Goal: Information Seeking & Learning: Learn about a topic

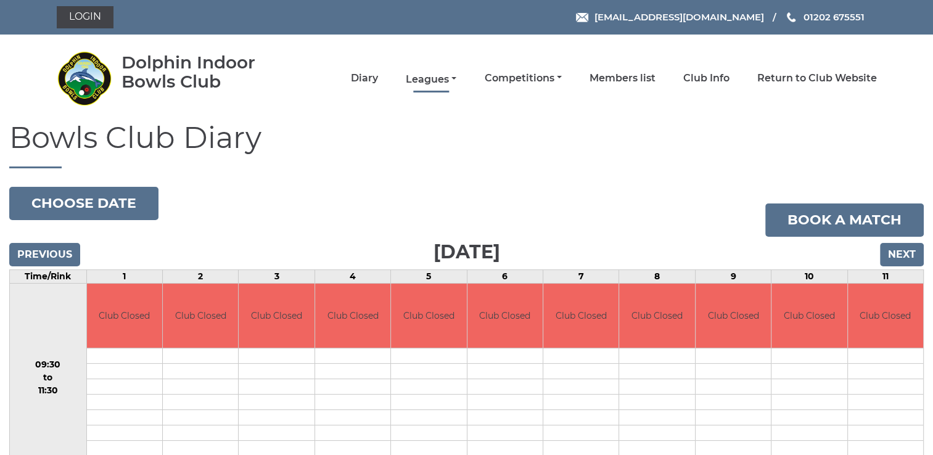
click at [443, 78] on link "Leagues" at bounding box center [431, 80] width 51 height 14
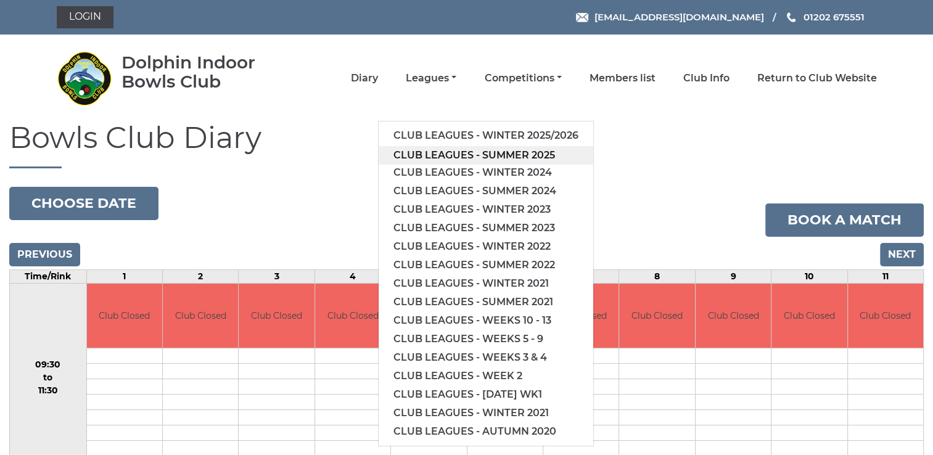
click at [466, 154] on link "Club leagues - Summer 2025" at bounding box center [486, 155] width 215 height 18
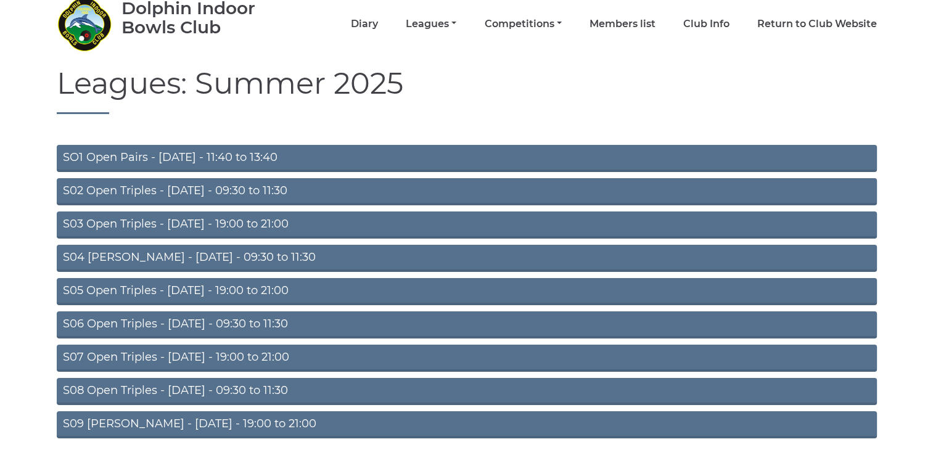
scroll to position [97, 0]
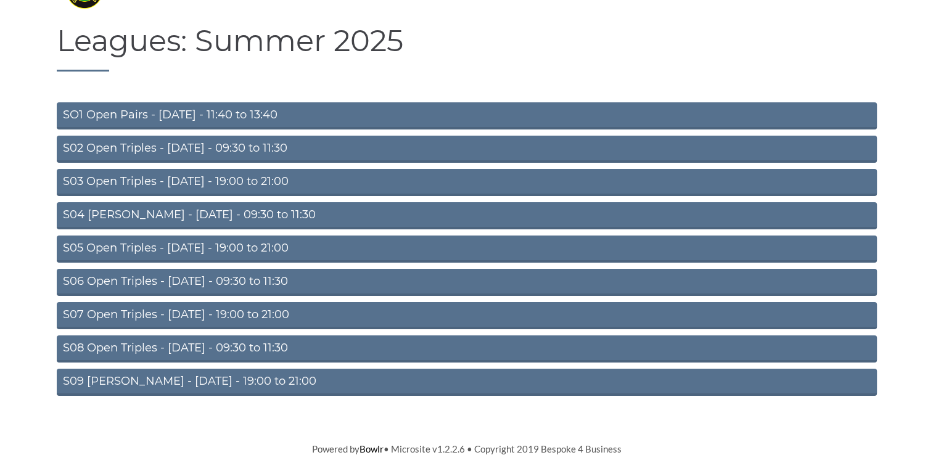
click at [176, 384] on link "S09 Aussie Pairs - Friday - 19:00 to 21:00" at bounding box center [467, 382] width 820 height 27
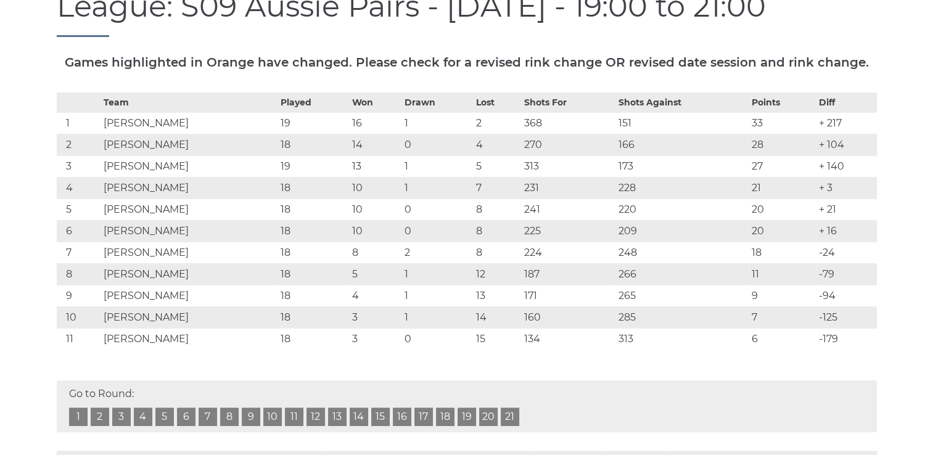
scroll to position [141, 0]
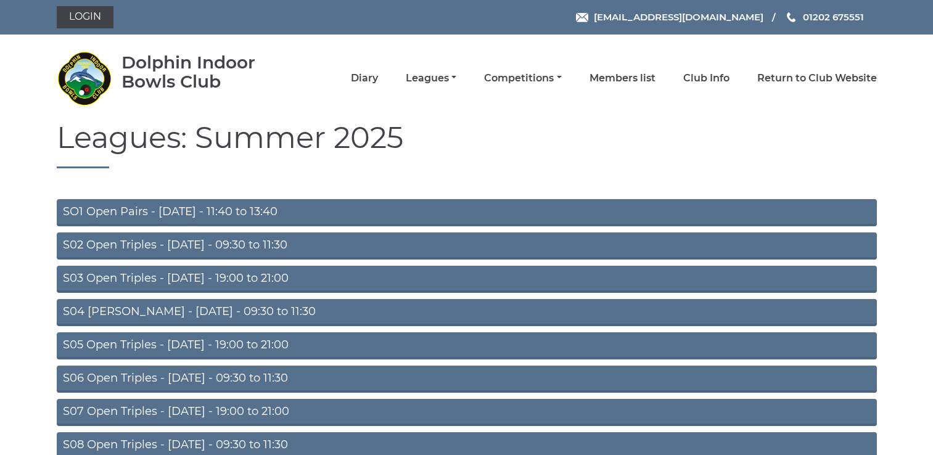
scroll to position [97, 0]
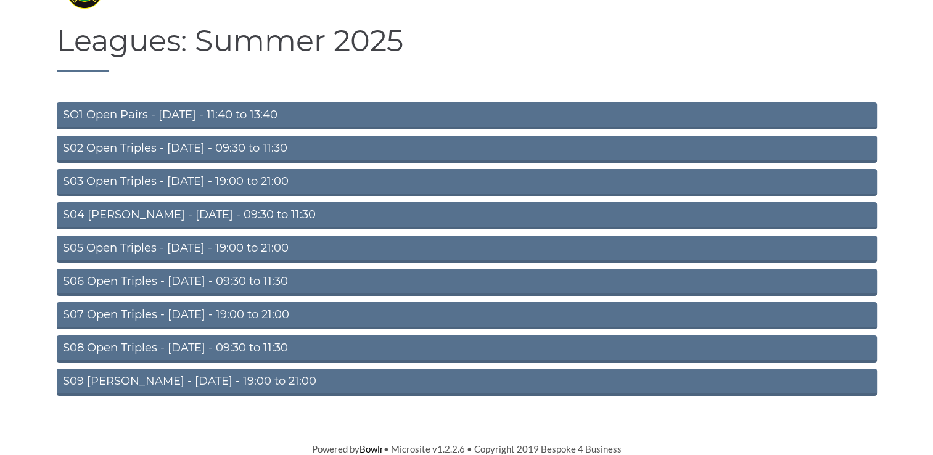
click at [188, 348] on link "S08 Open Triples - Friday - 09:30 to 11:30" at bounding box center [467, 348] width 820 height 27
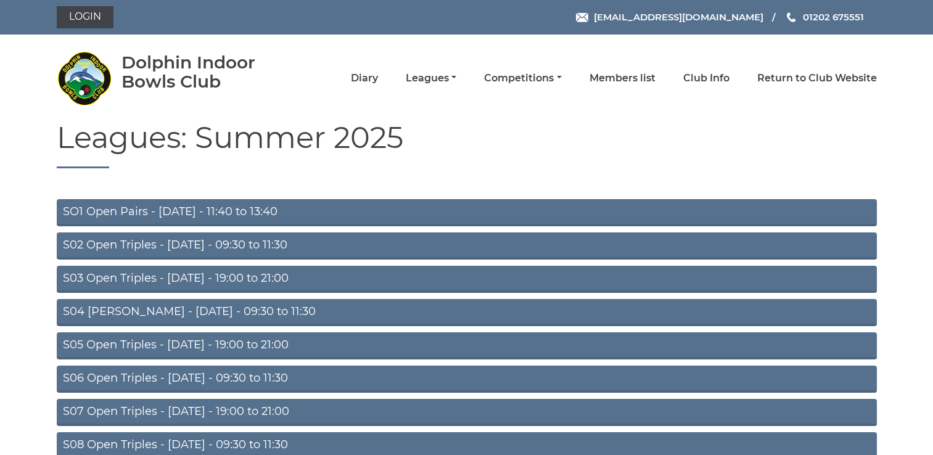
scroll to position [97, 0]
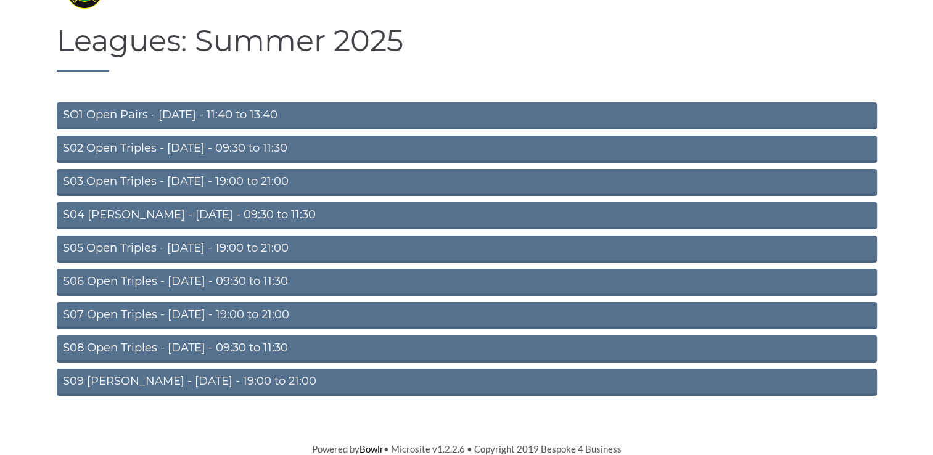
click at [186, 181] on link "S03 Open Triples - Tuesday - 19:00 to 21:00" at bounding box center [467, 182] width 820 height 27
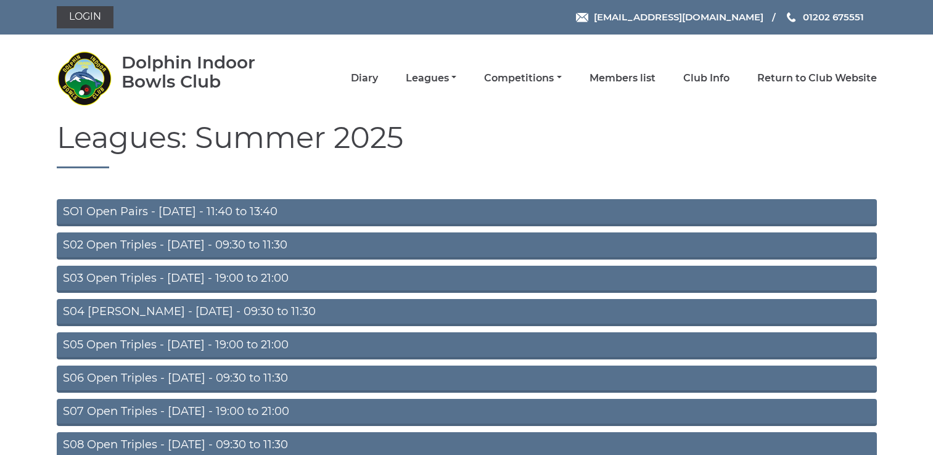
scroll to position [97, 0]
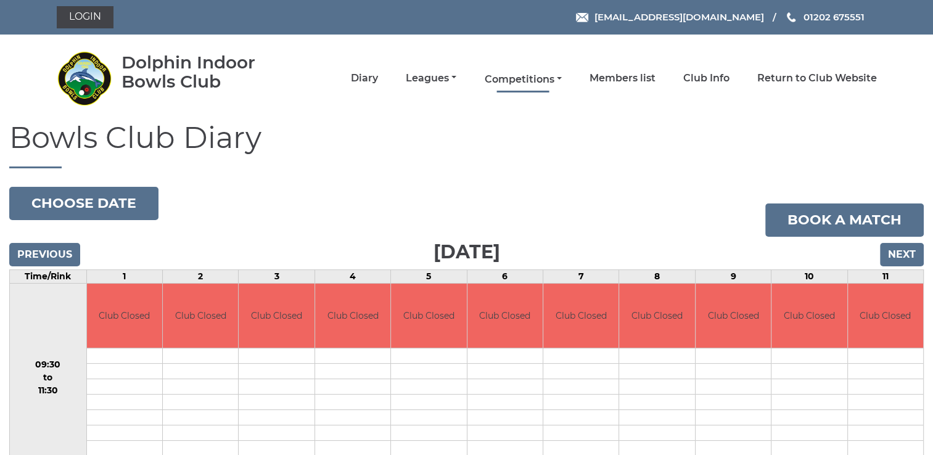
click at [516, 75] on link "Competitions" at bounding box center [522, 80] width 77 height 14
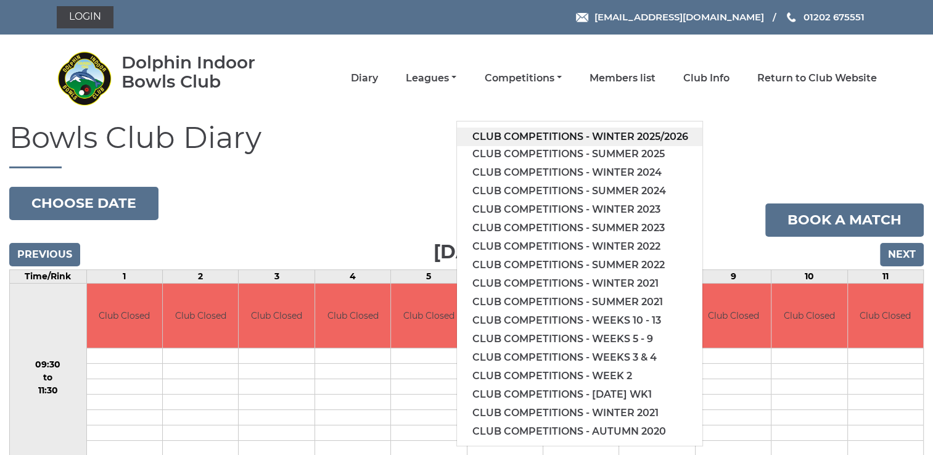
click at [538, 134] on link "Club competitions - Winter 2025/2026" at bounding box center [579, 137] width 245 height 18
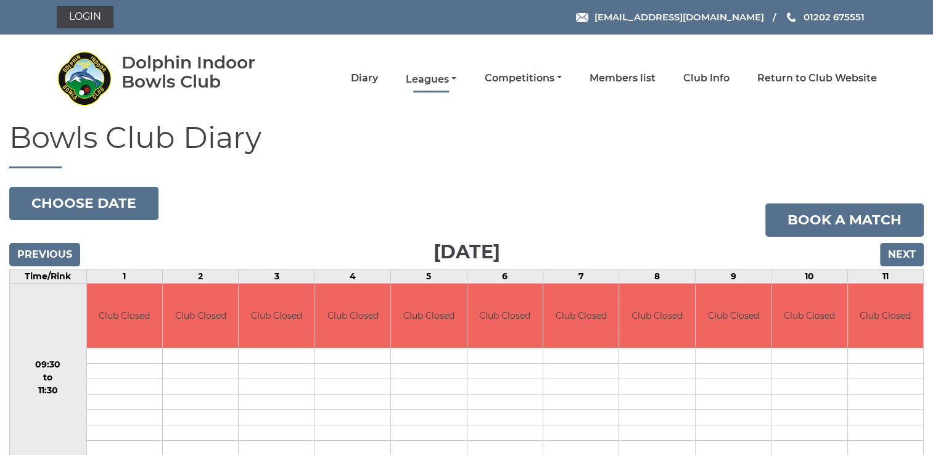
click at [427, 77] on link "Leagues" at bounding box center [431, 80] width 51 height 14
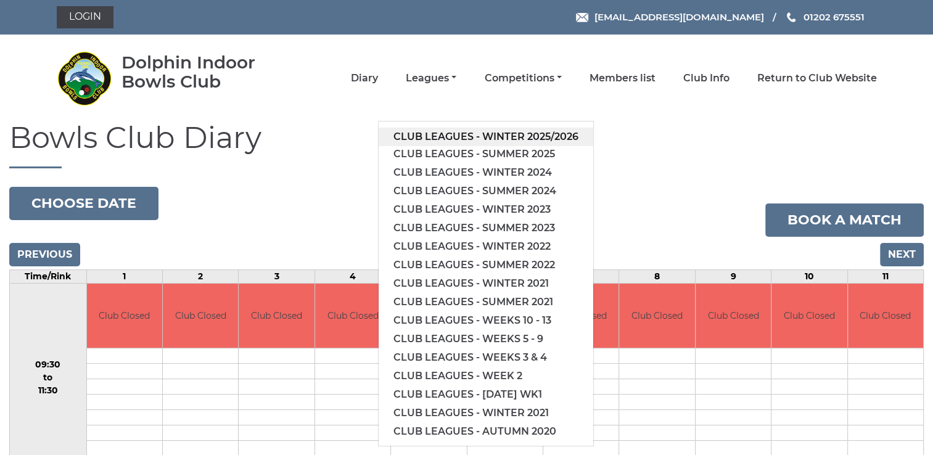
click at [459, 135] on link "Club leagues - Winter 2025/2026" at bounding box center [486, 137] width 215 height 18
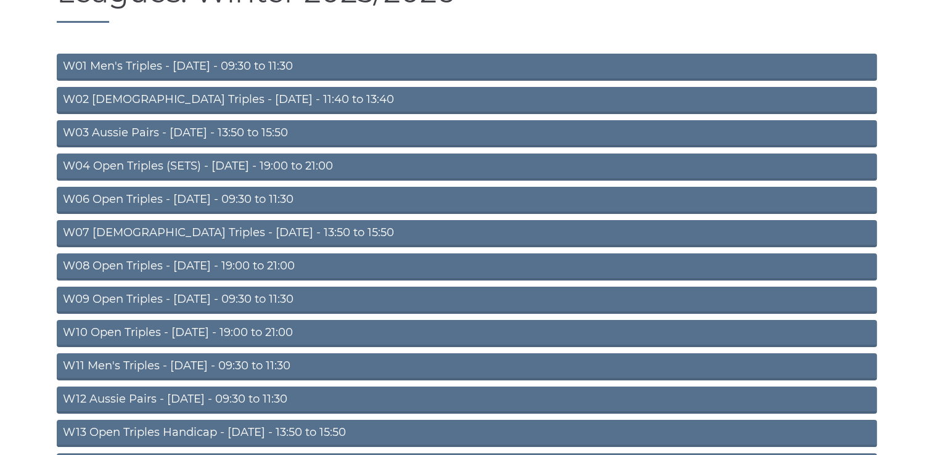
scroll to position [146, 0]
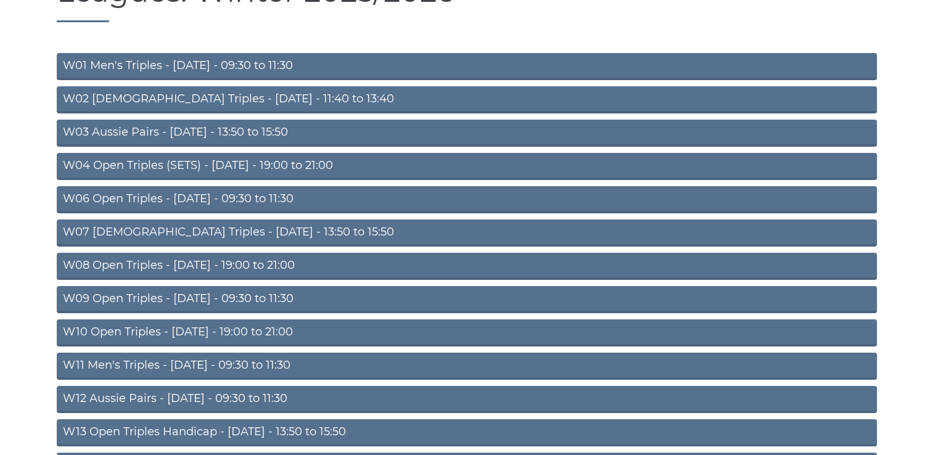
click at [195, 265] on link "W08 Open Triples - [DATE] - 19:00 to 21:00" at bounding box center [467, 266] width 820 height 27
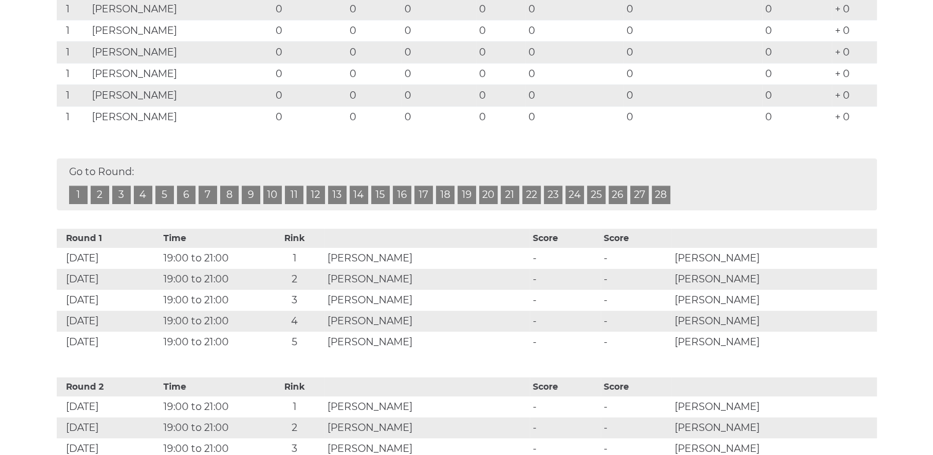
scroll to position [404, 0]
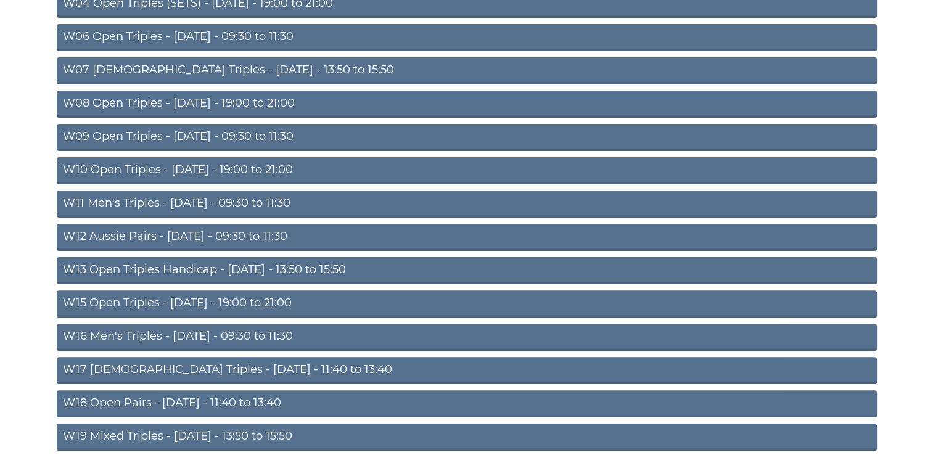
scroll to position [316, 0]
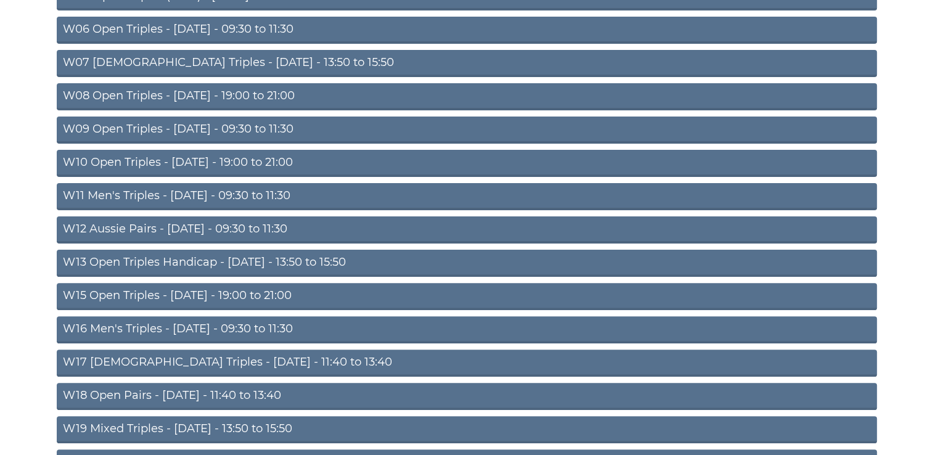
click at [113, 431] on link "W19 Mixed Triples - Friday - 13:50 to 15:50" at bounding box center [467, 429] width 820 height 27
